Goal: Check status: Check status

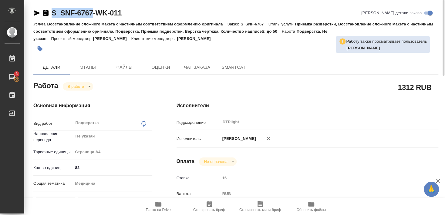
click at [76, 84] on body "🙏 .cls-1 fill:#fff; AWATERA Smyslova Svetlana Работы 3 Чаты График Выйти S_SNF-…" at bounding box center [222, 107] width 445 height 215
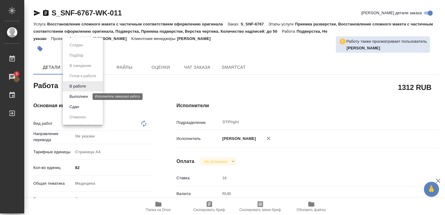
click at [79, 97] on button "Выполнен" at bounding box center [79, 96] width 22 height 7
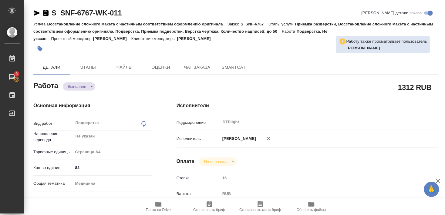
type textarea "x"
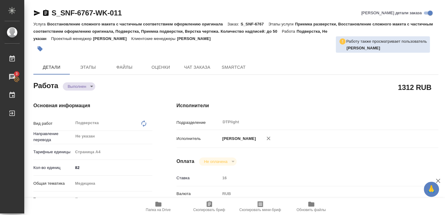
type textarea "x"
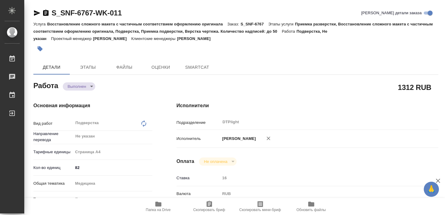
type textarea "x"
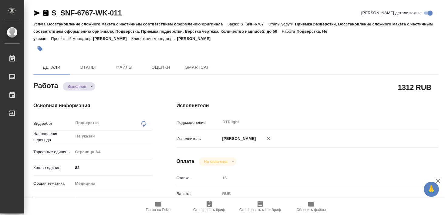
type textarea "x"
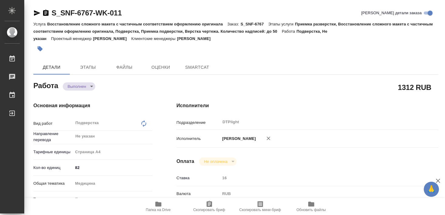
type textarea "x"
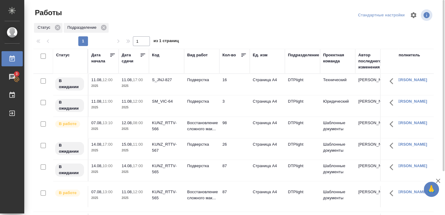
scroll to position [33, 0]
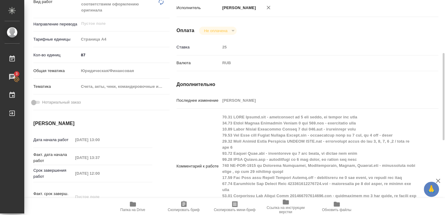
scroll to position [229, 0]
